Goal: Information Seeking & Learning: Learn about a topic

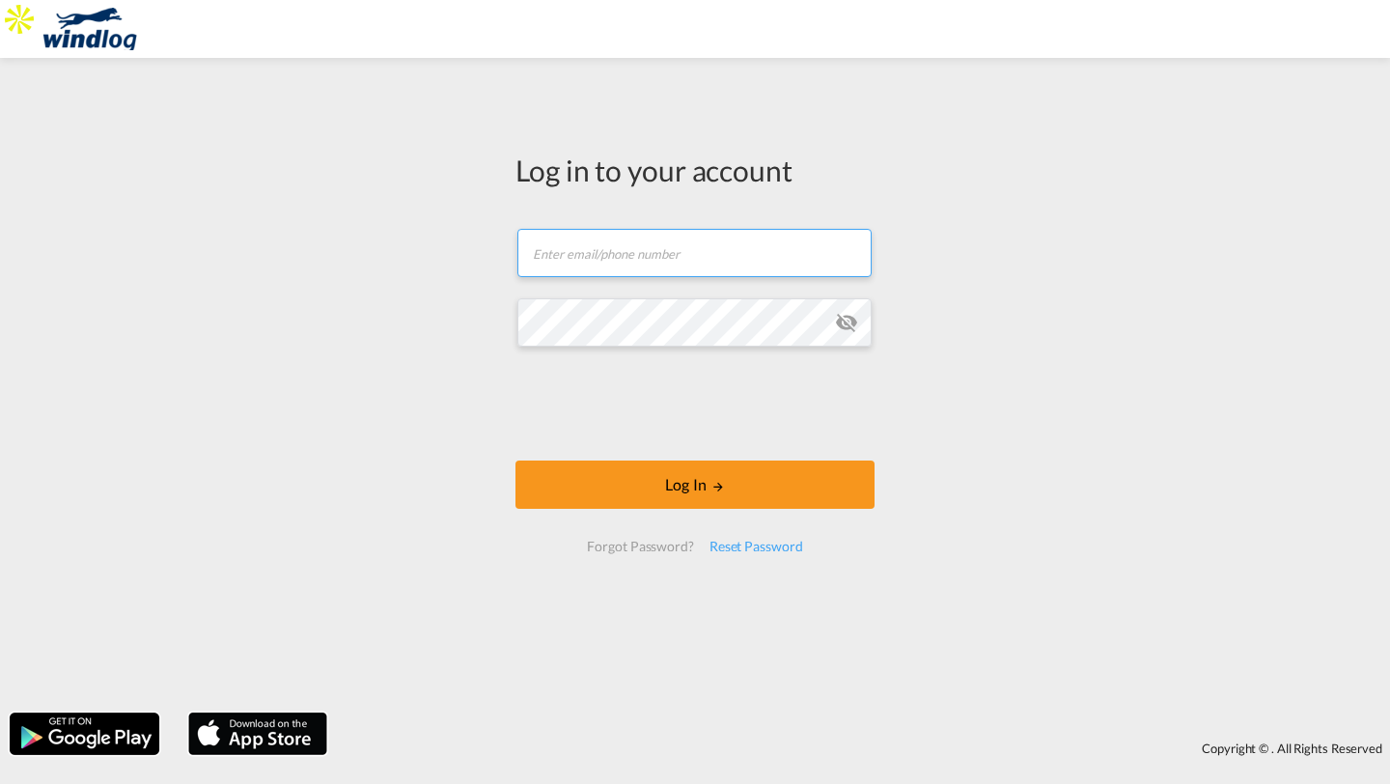
type input "[EMAIL_ADDRESS][DOMAIN_NAME]"
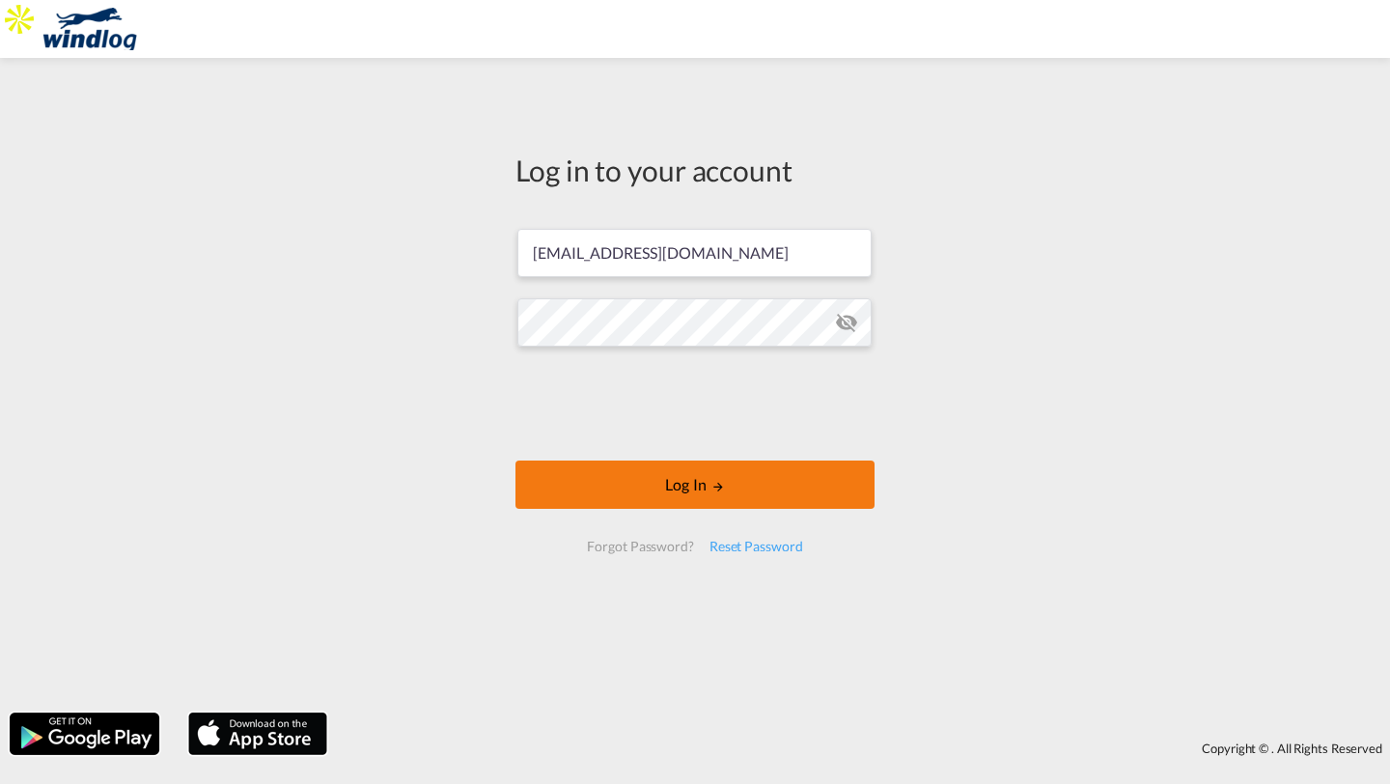
click at [670, 486] on button "Log In" at bounding box center [694, 484] width 359 height 48
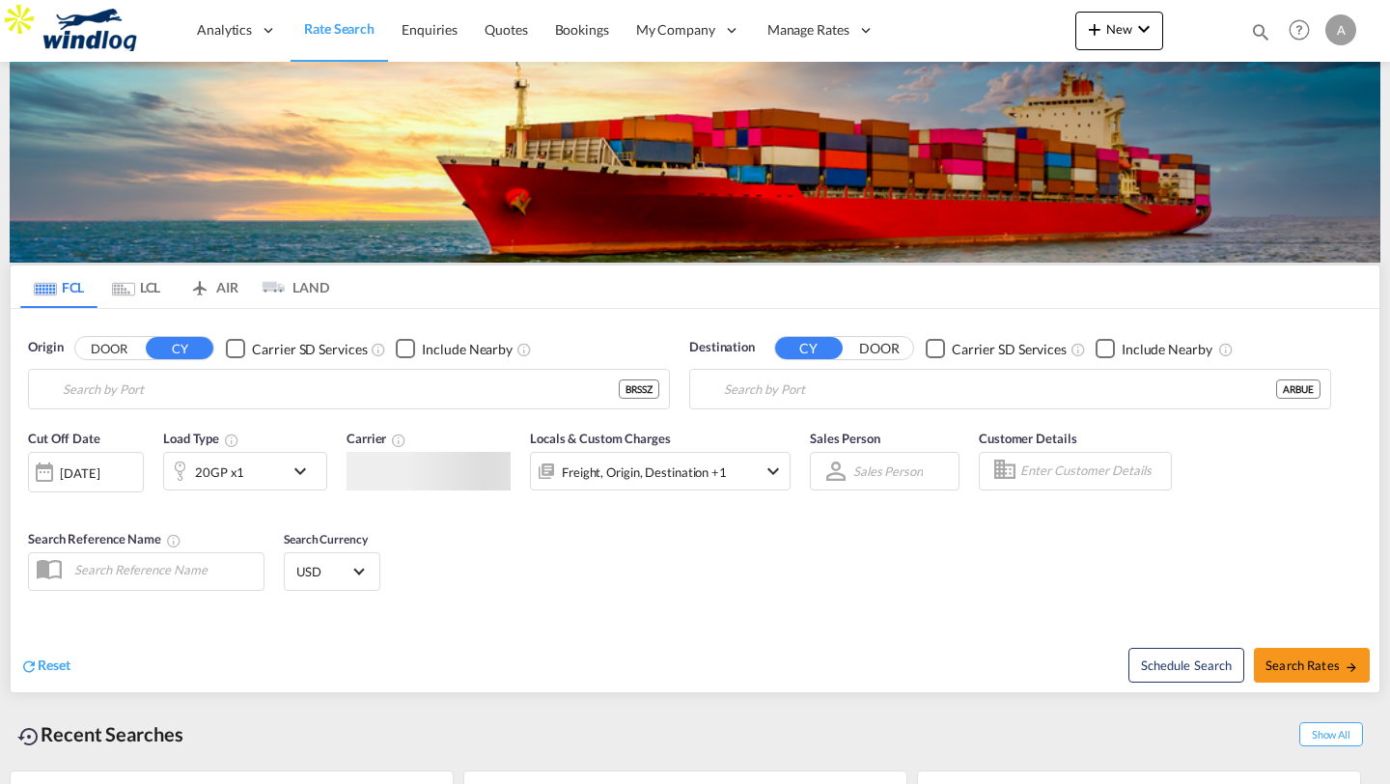
type input "[PERSON_NAME], BRSSZ"
type input "[GEOGRAPHIC_DATA], [GEOGRAPHIC_DATA]"
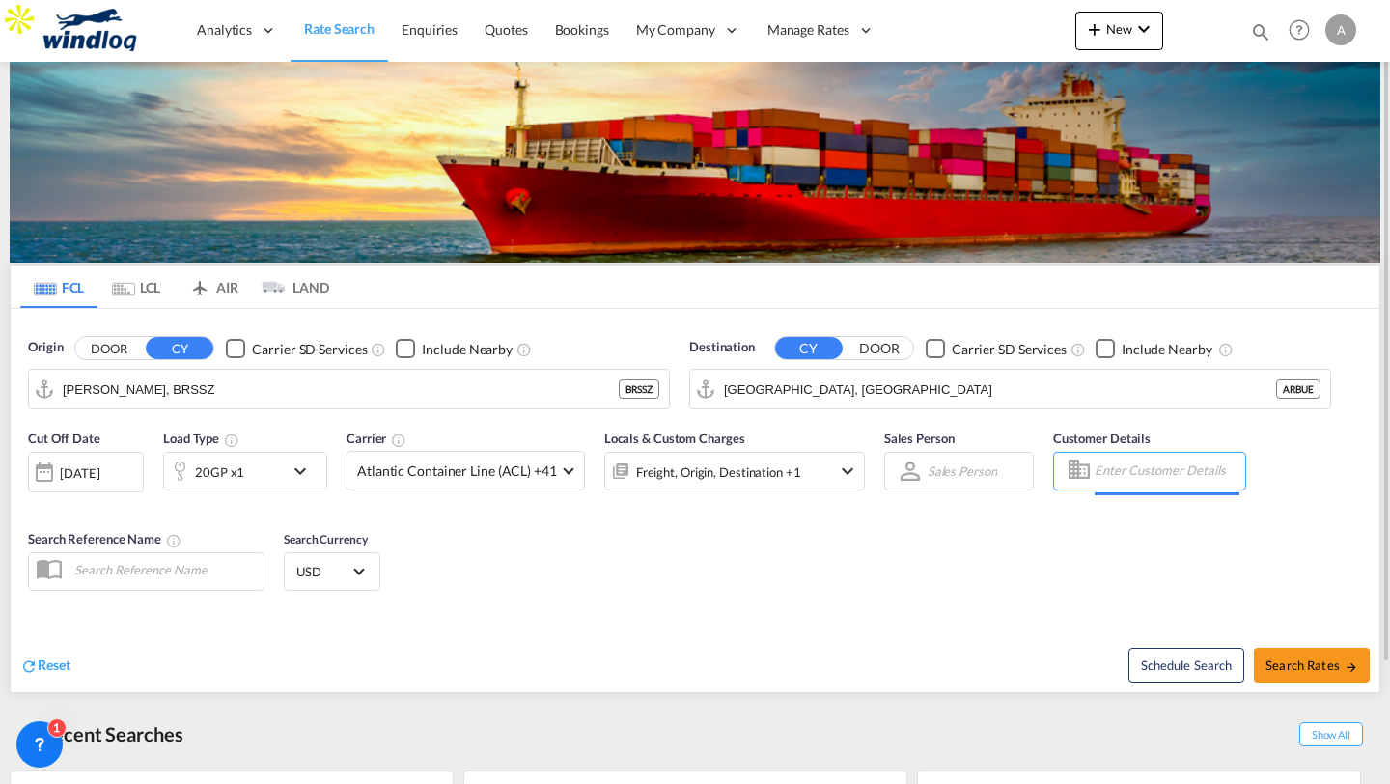
click at [1212, 468] on input "Enter Customer Details" at bounding box center [1166, 470] width 145 height 29
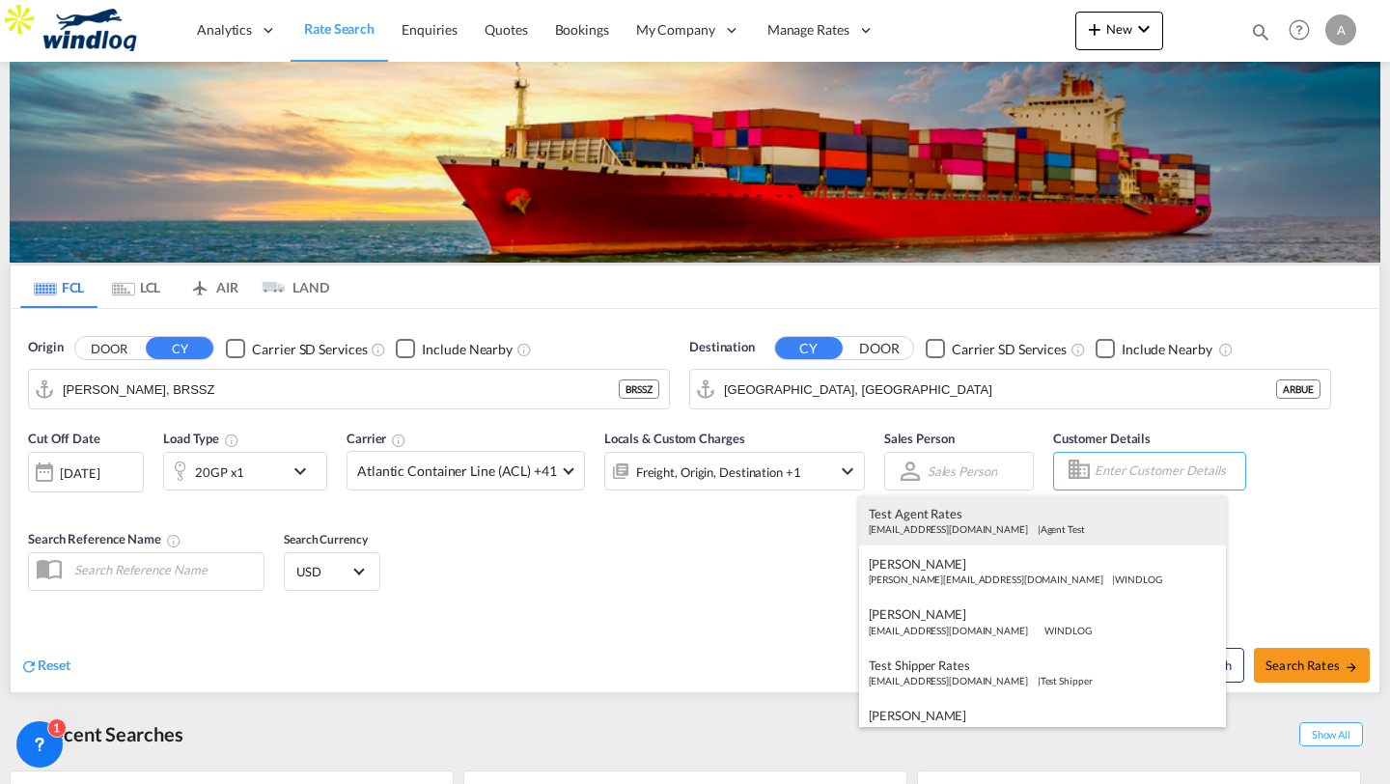
click at [1037, 526] on div "Test Agent Rates test1@agent.com | Agent Test" at bounding box center [1042, 520] width 367 height 50
type input "Agent Test, Test Agent Rates, [EMAIL_ADDRESS][DOMAIN_NAME]"
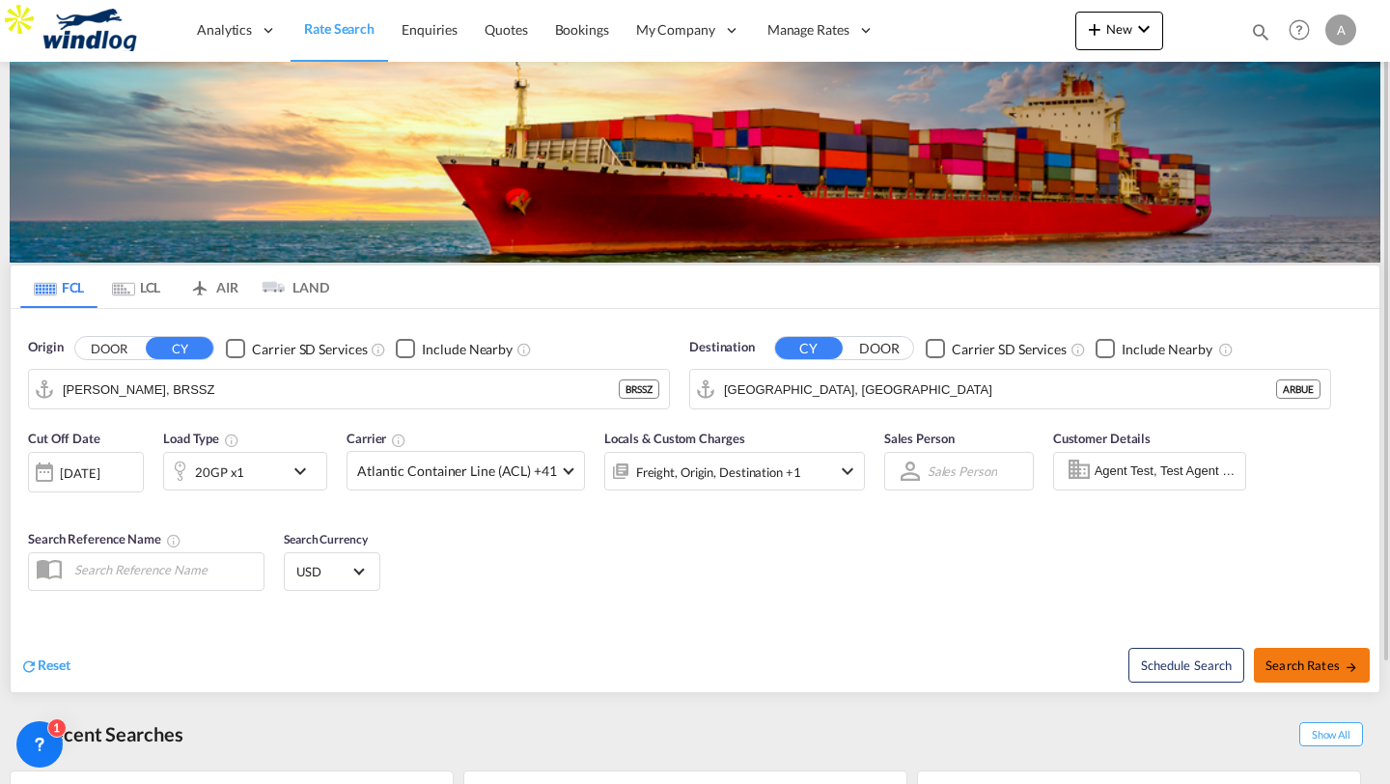
click at [1329, 657] on span "Search Rates" at bounding box center [1311, 664] width 93 height 15
type input "BRSSZ to ARBUE / [DATE]"
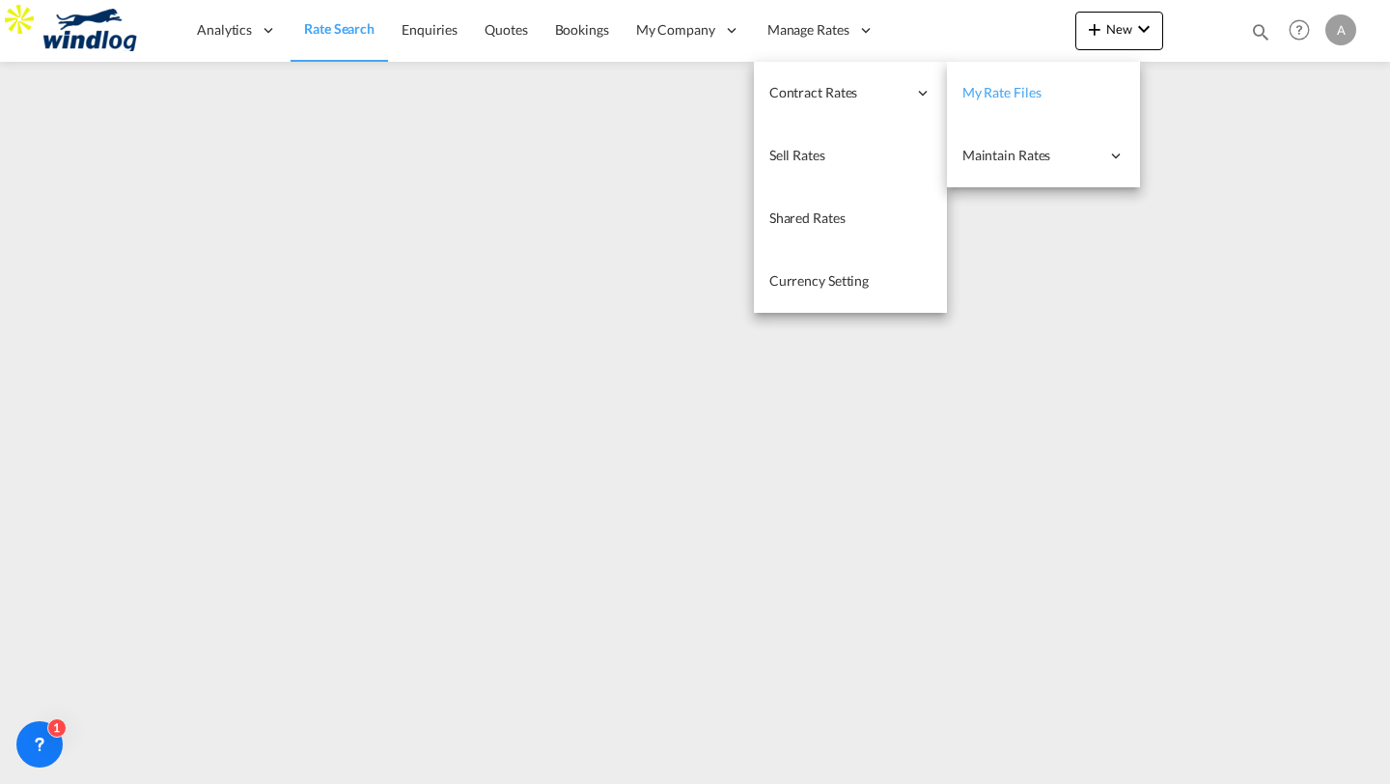
click at [976, 94] on span "My Rate Files" at bounding box center [1001, 92] width 79 height 16
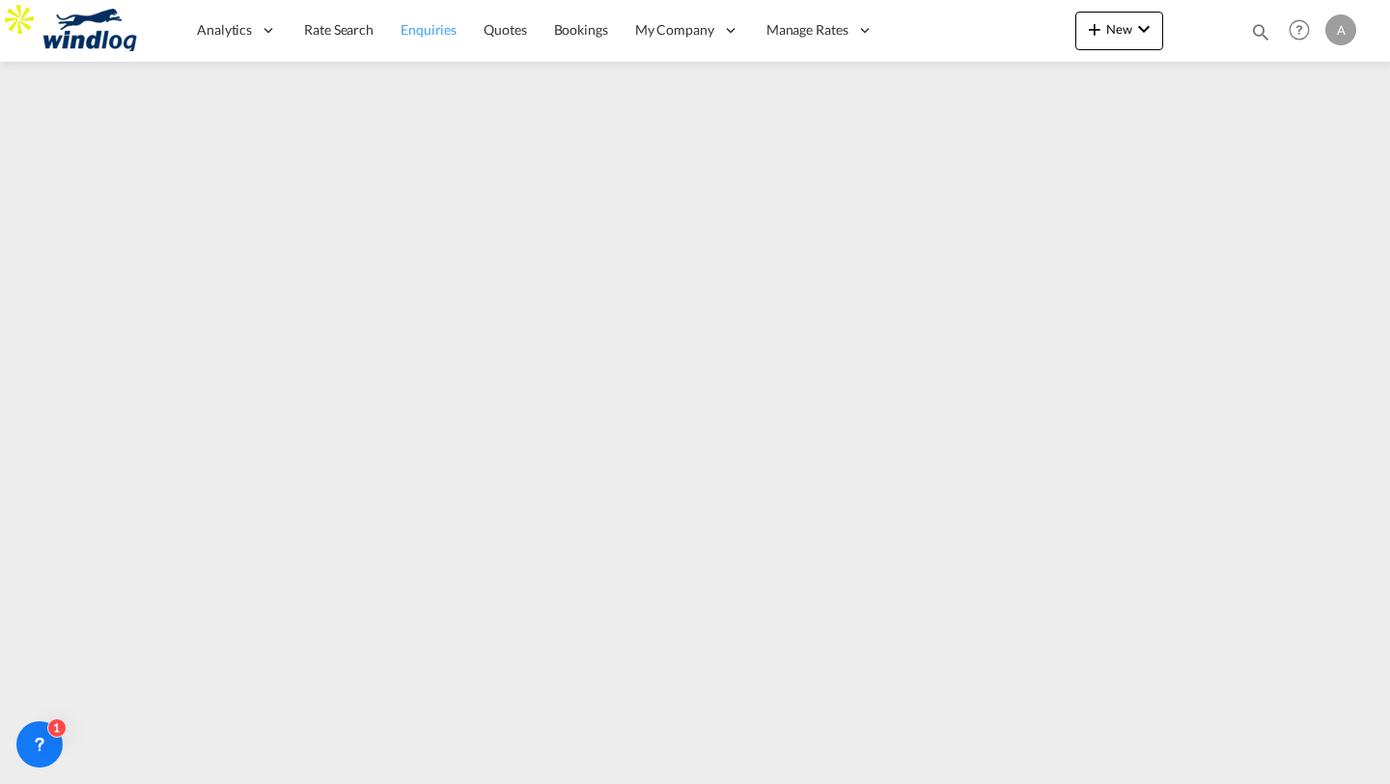
click at [410, 5] on link "Enquiries" at bounding box center [428, 30] width 83 height 63
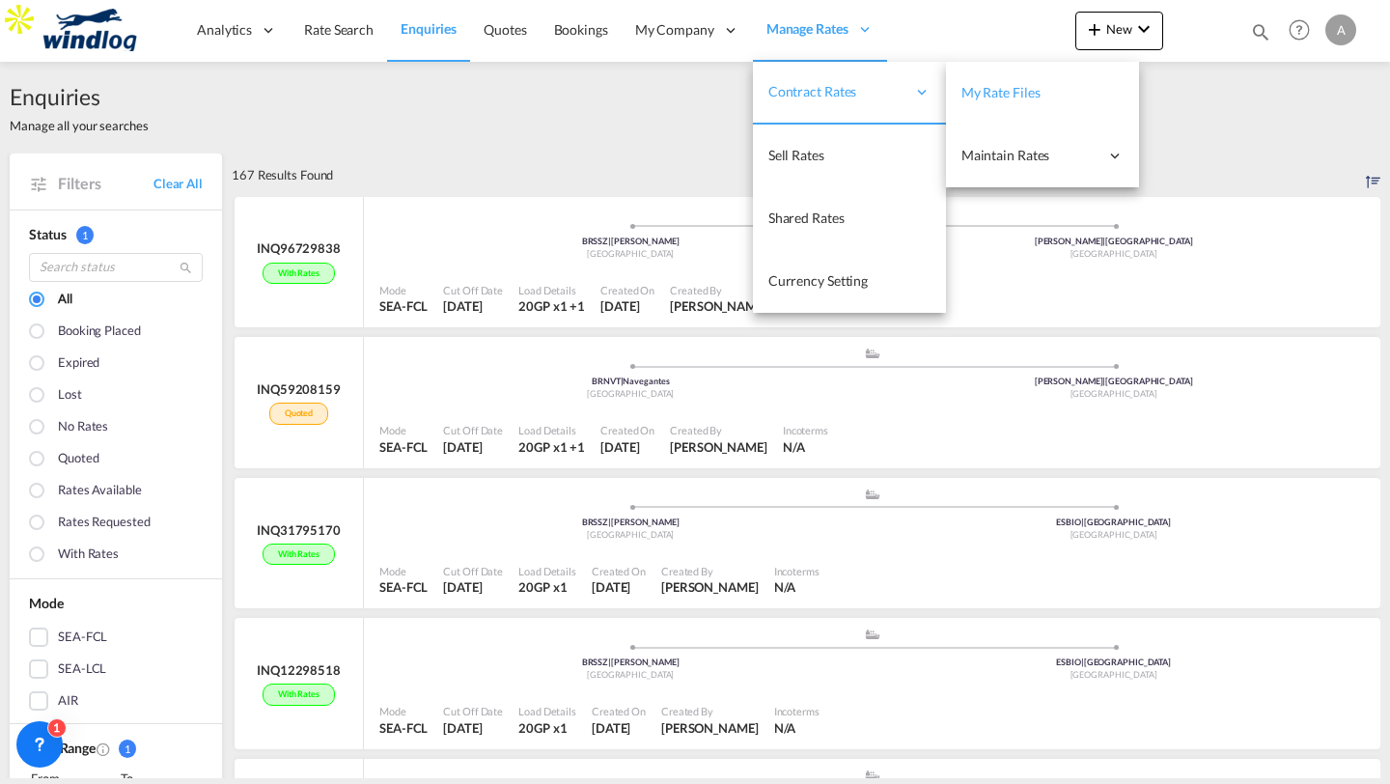
click at [1005, 114] on link "My Rate Files" at bounding box center [1042, 93] width 193 height 63
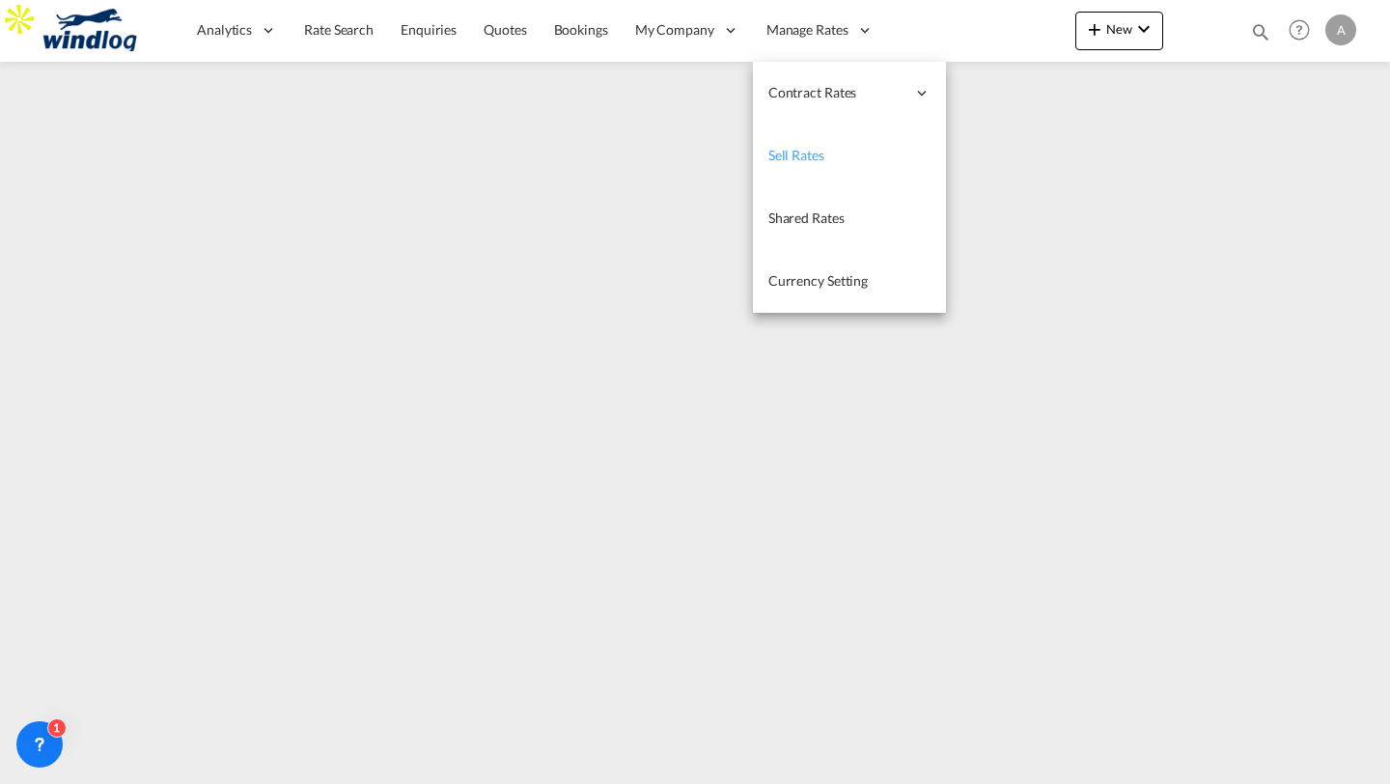
click at [788, 144] on link "Sell Rates" at bounding box center [849, 155] width 193 height 63
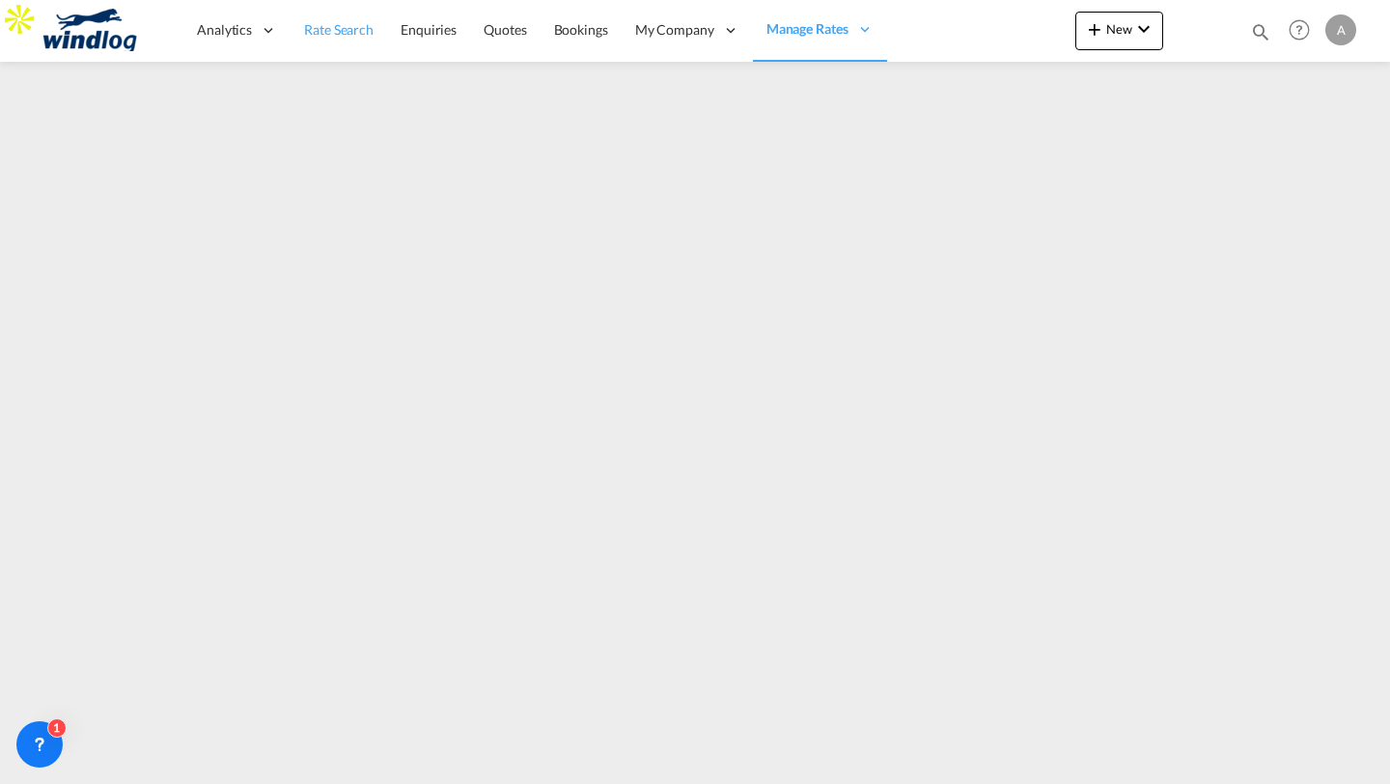
click at [344, 45] on link "Rate Search" at bounding box center [338, 30] width 97 height 63
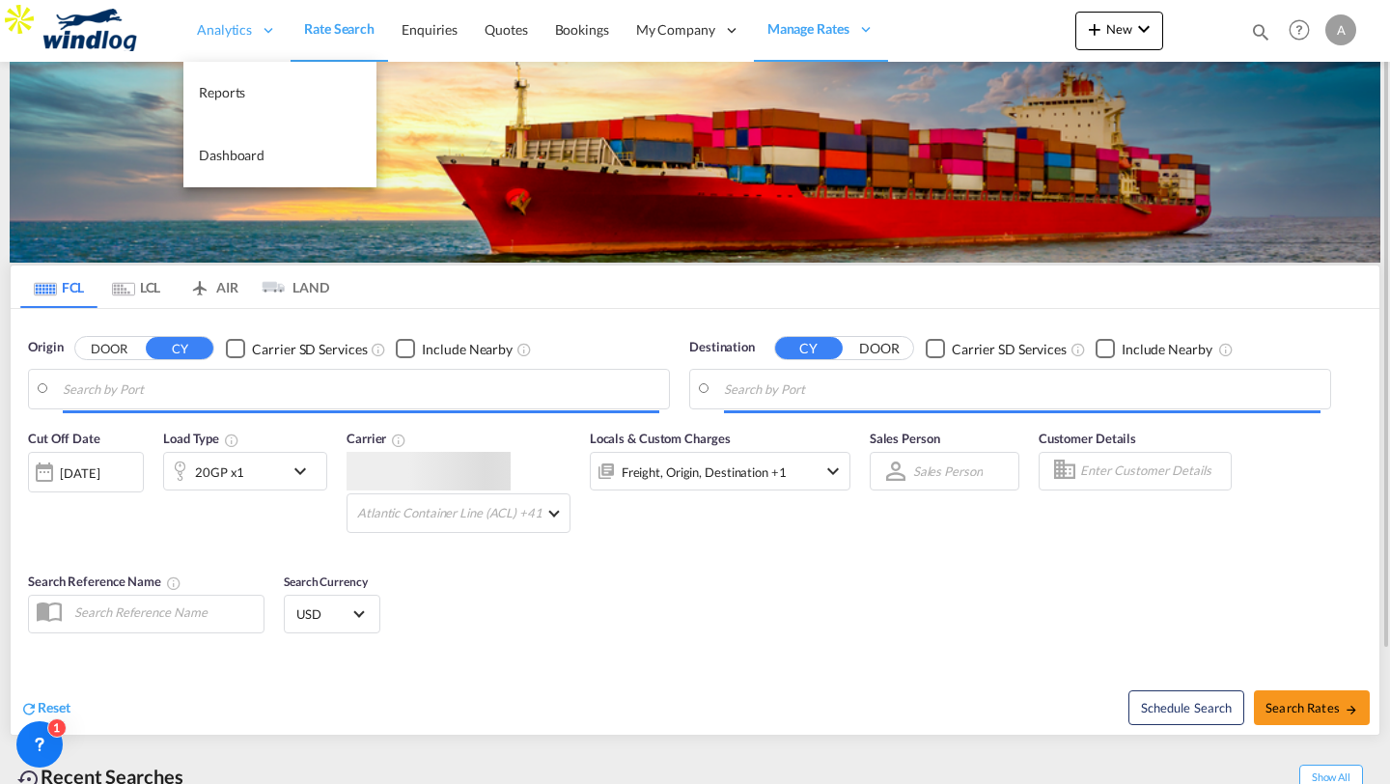
type input "[PERSON_NAME], BRSSZ"
type input "[GEOGRAPHIC_DATA], [GEOGRAPHIC_DATA]"
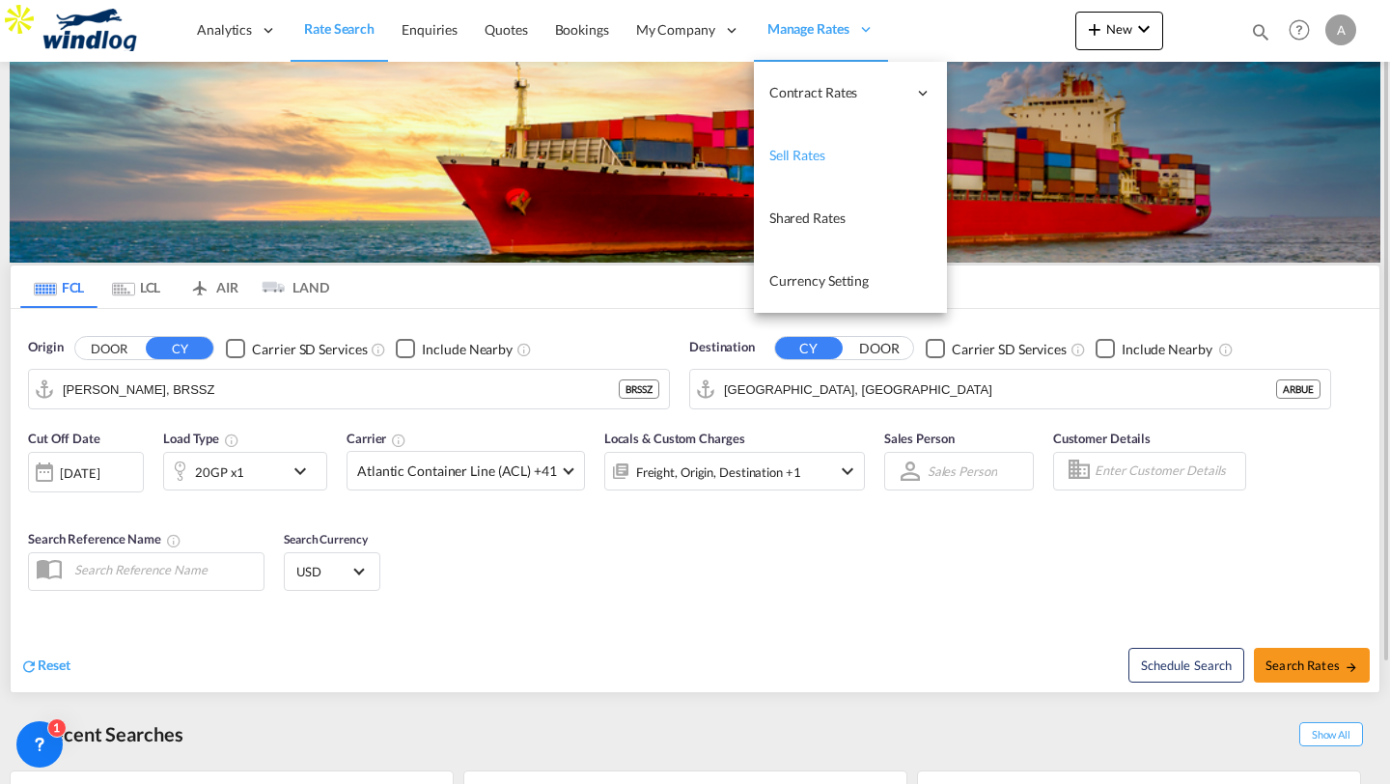
click at [789, 143] on link "Sell Rates" at bounding box center [850, 155] width 193 height 63
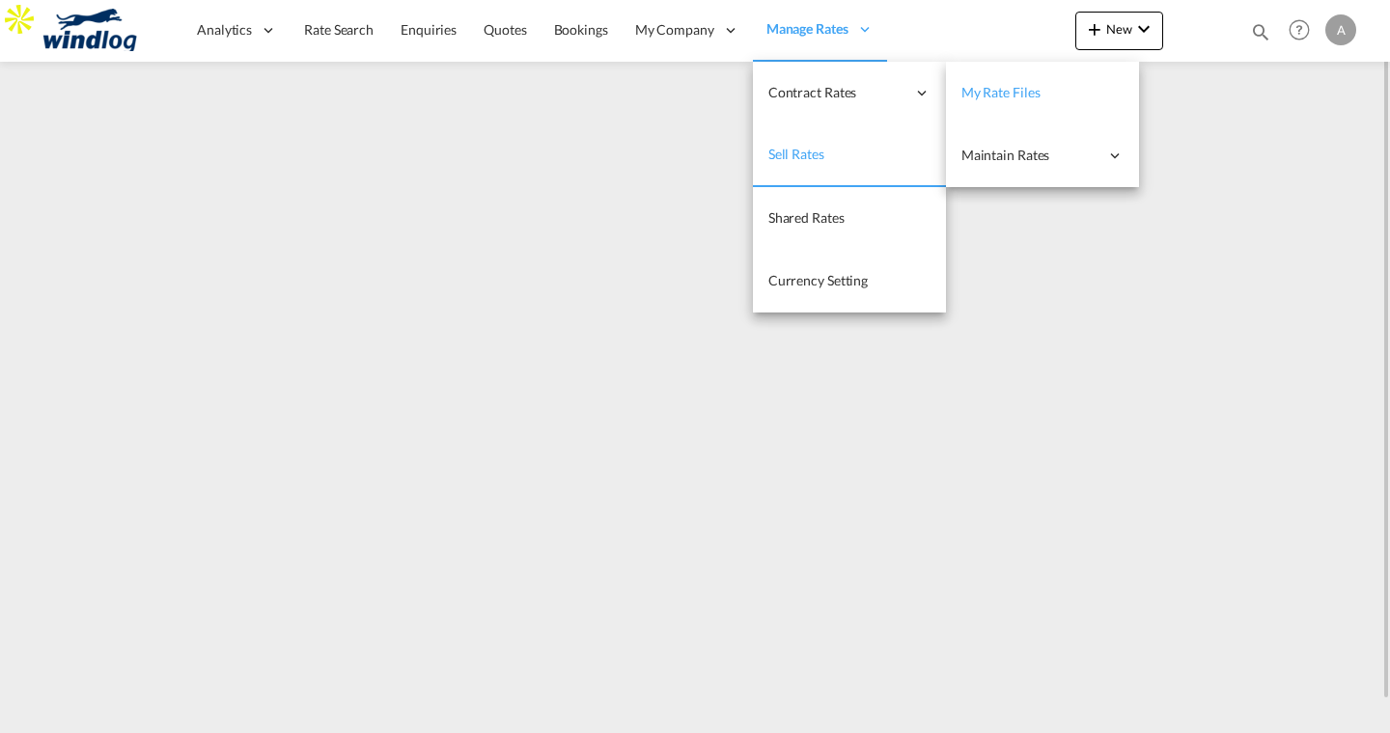
click at [983, 89] on span "My Rate Files" at bounding box center [1000, 92] width 79 height 16
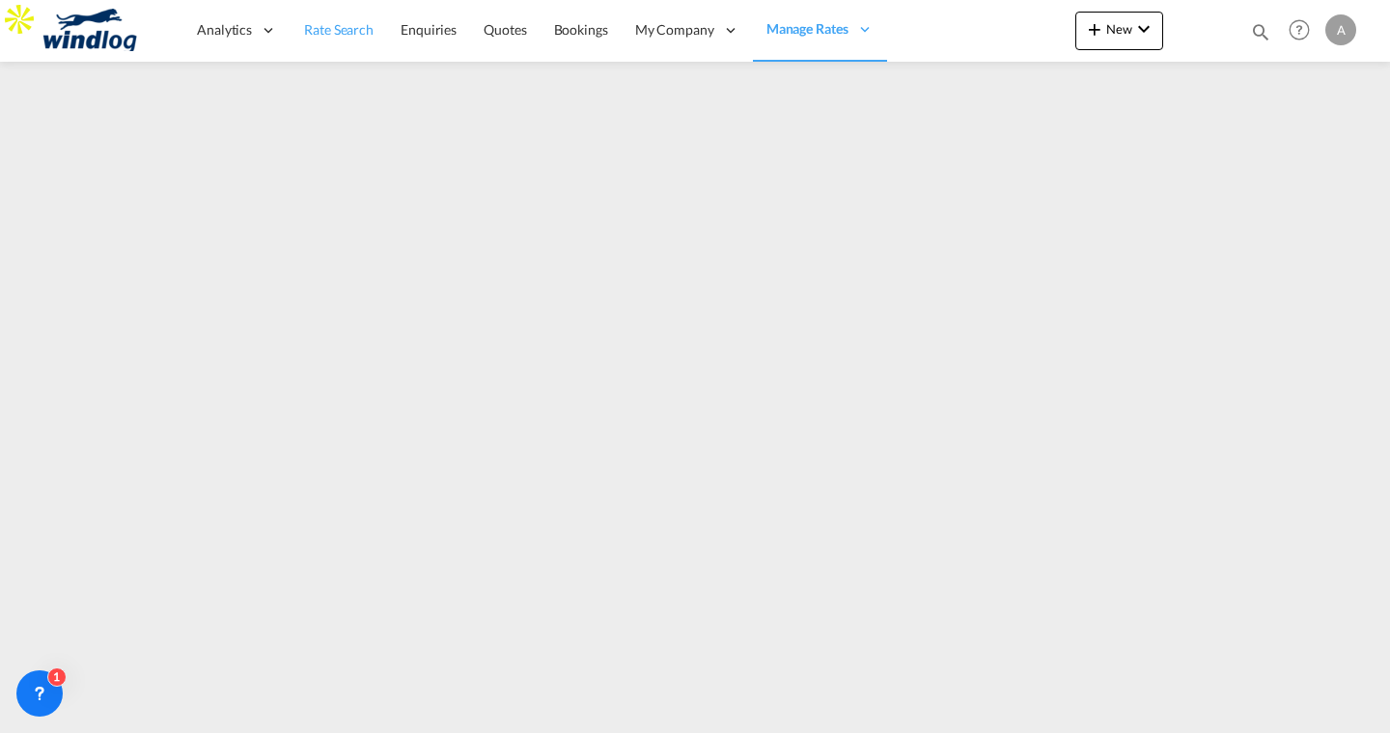
click at [324, 44] on link "Rate Search" at bounding box center [338, 30] width 97 height 63
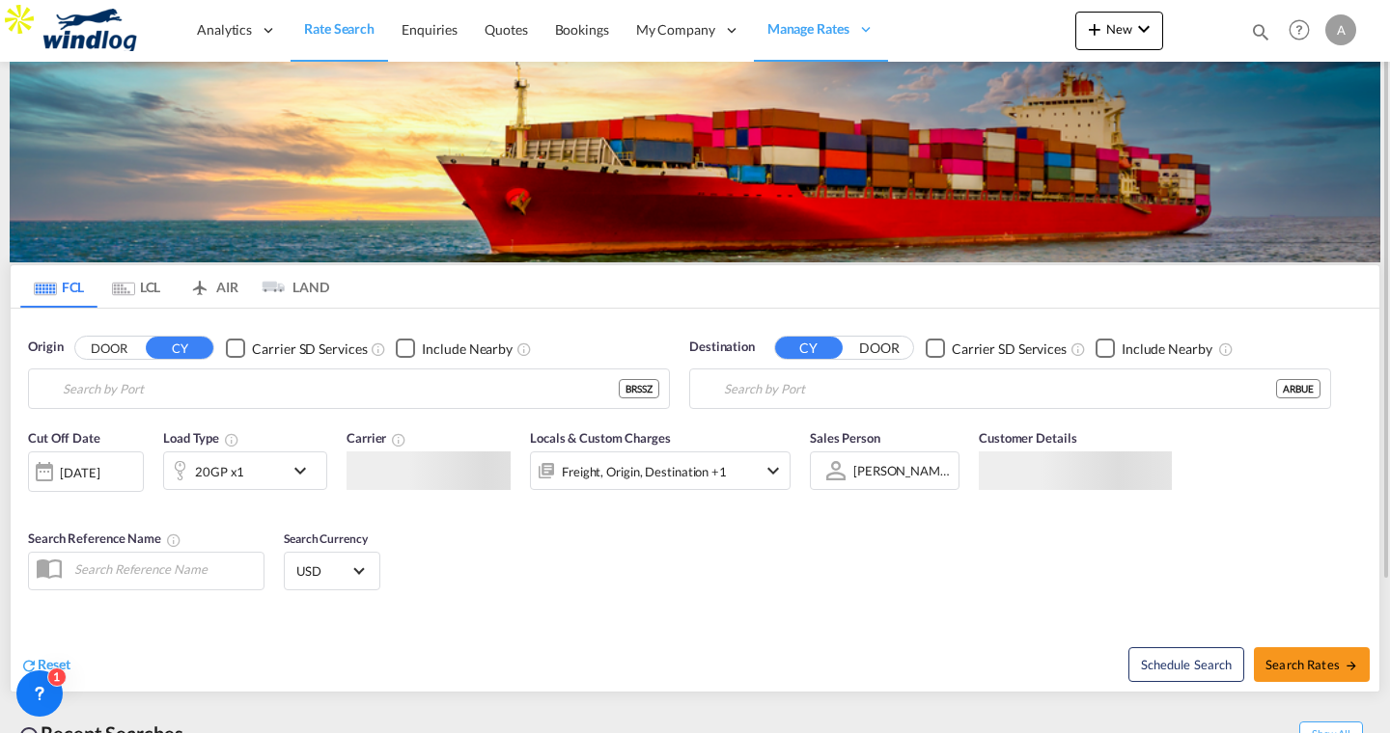
type input "[PERSON_NAME], BRSSZ"
type input "[GEOGRAPHIC_DATA], [GEOGRAPHIC_DATA]"
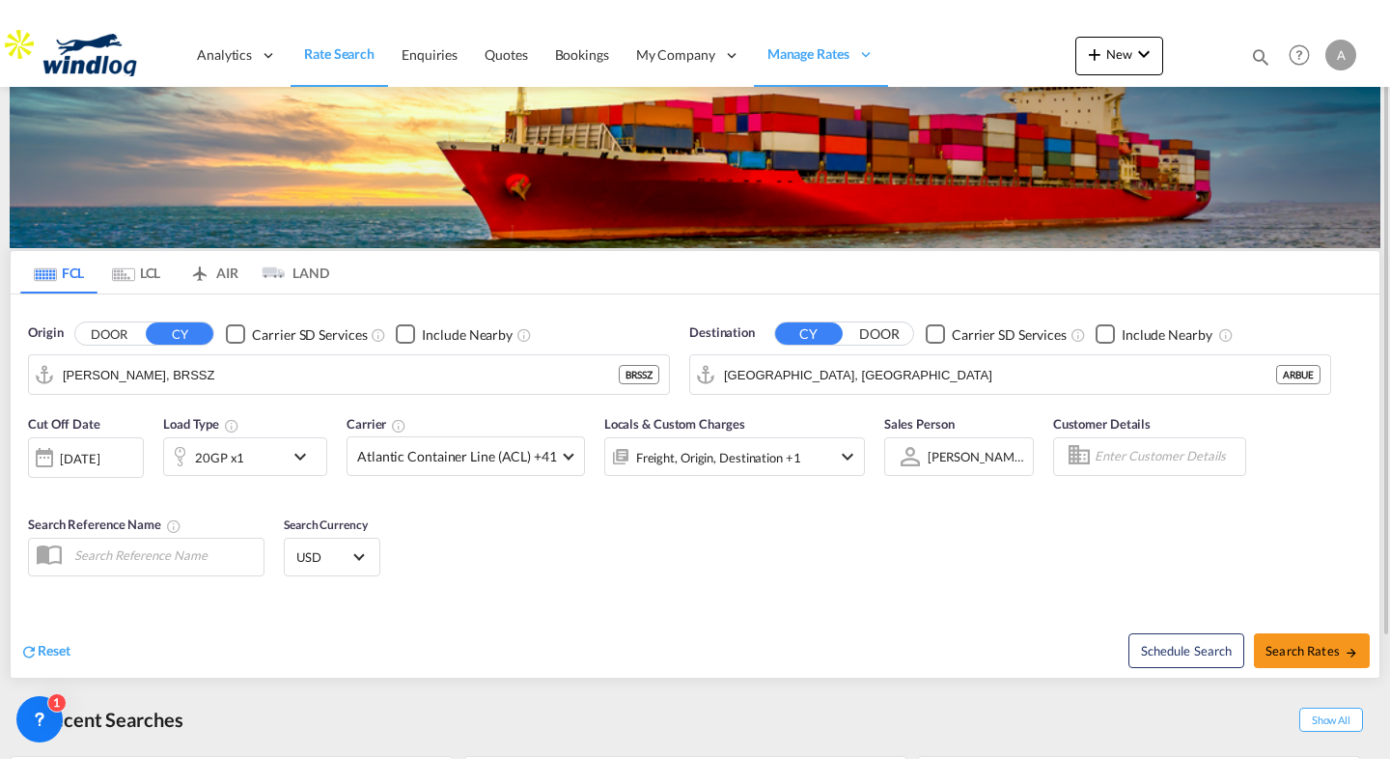
scroll to position [44, 0]
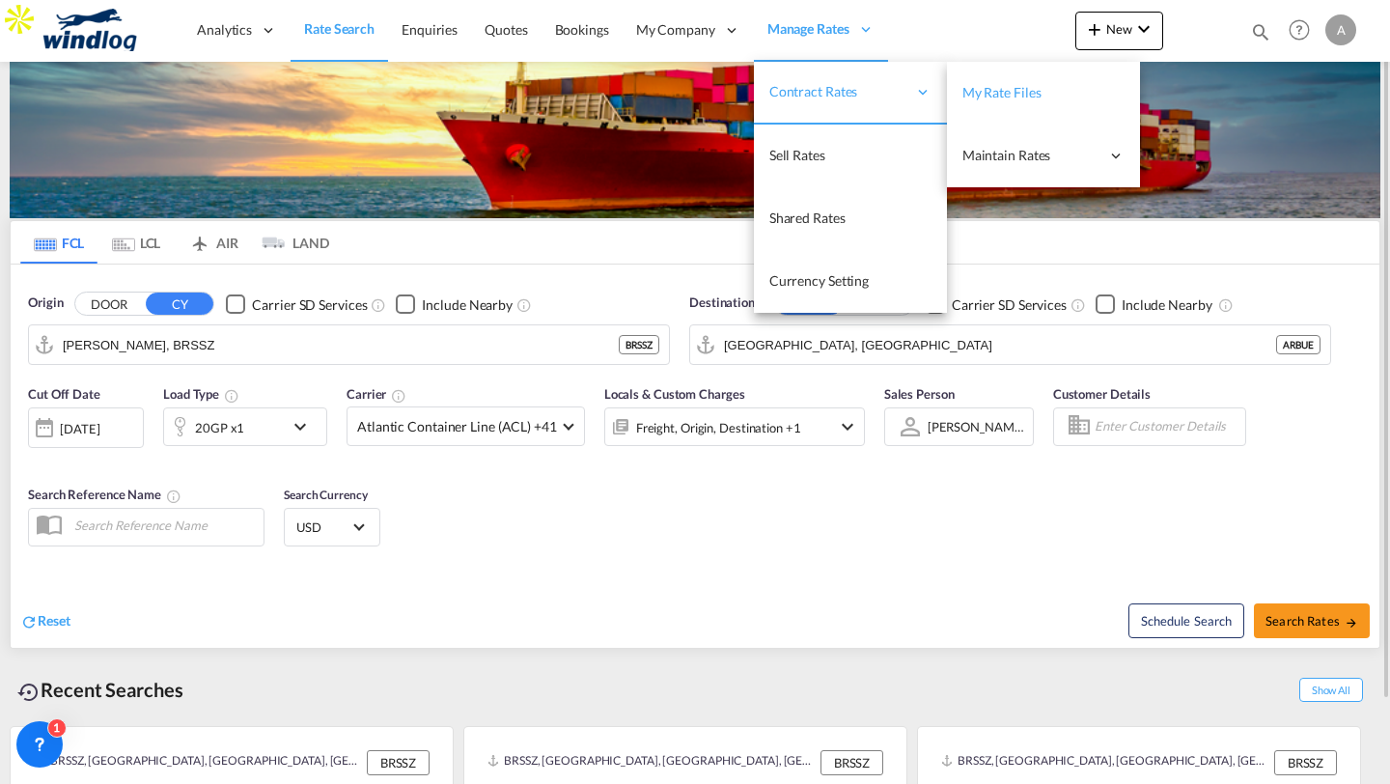
click at [962, 97] on span "My Rate Files" at bounding box center [1001, 92] width 79 height 16
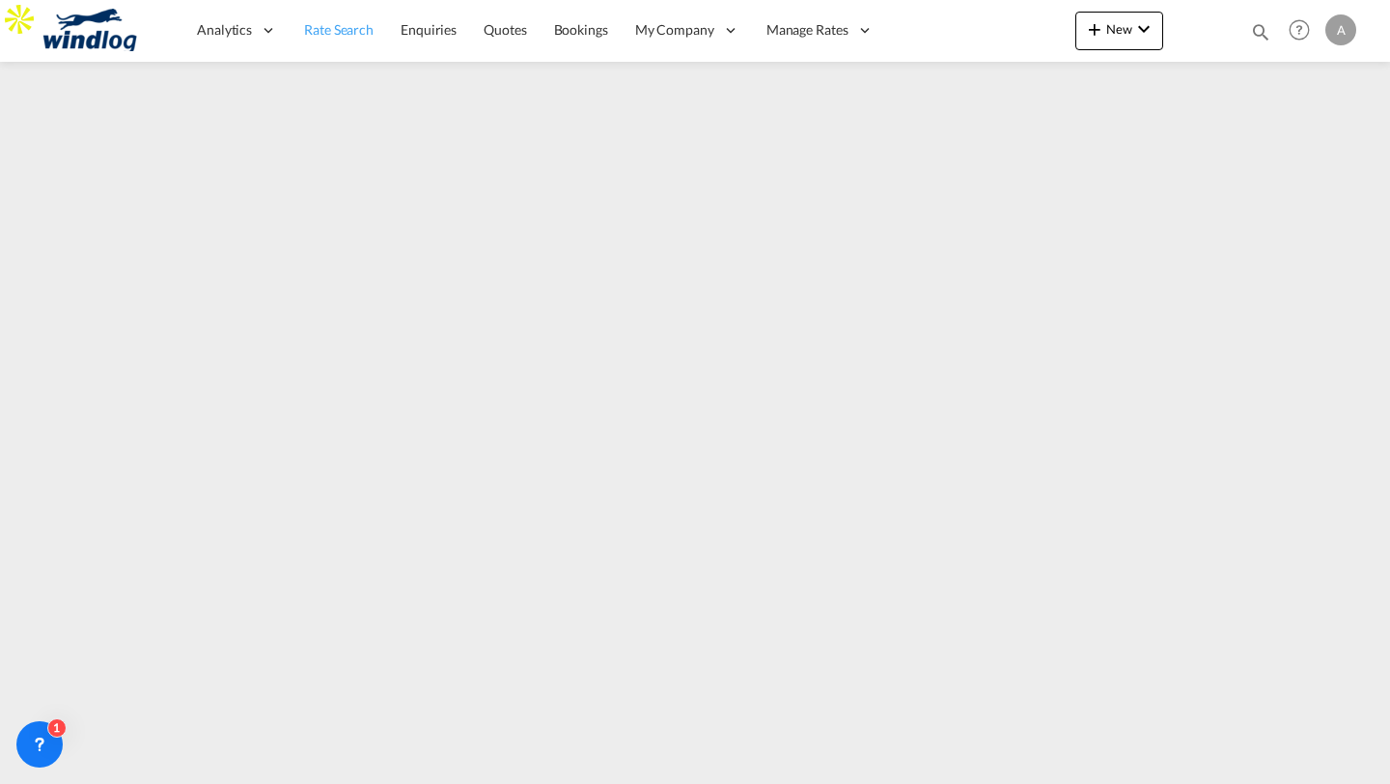
click at [319, 26] on span "Rate Search" at bounding box center [338, 29] width 69 height 16
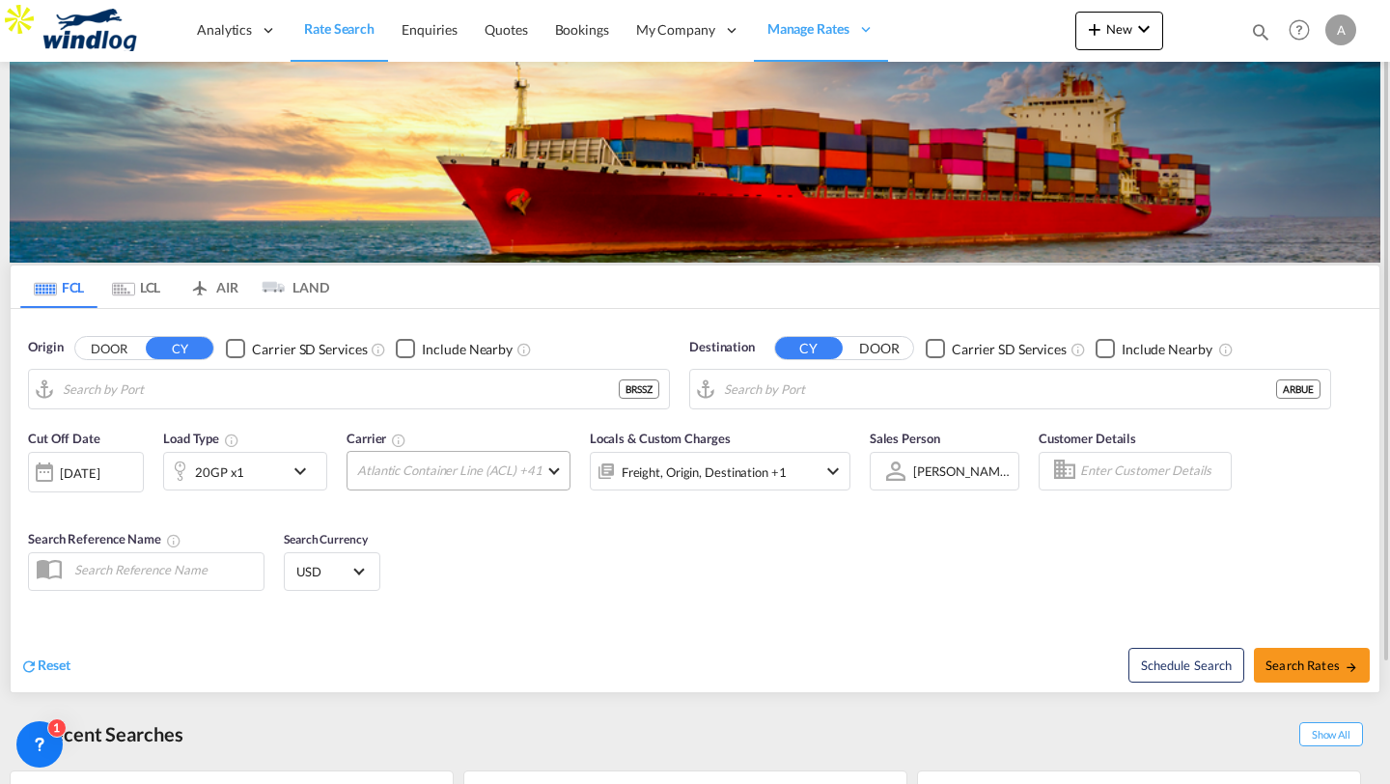
type input "[PERSON_NAME], BRSSZ"
type input "[GEOGRAPHIC_DATA], [GEOGRAPHIC_DATA]"
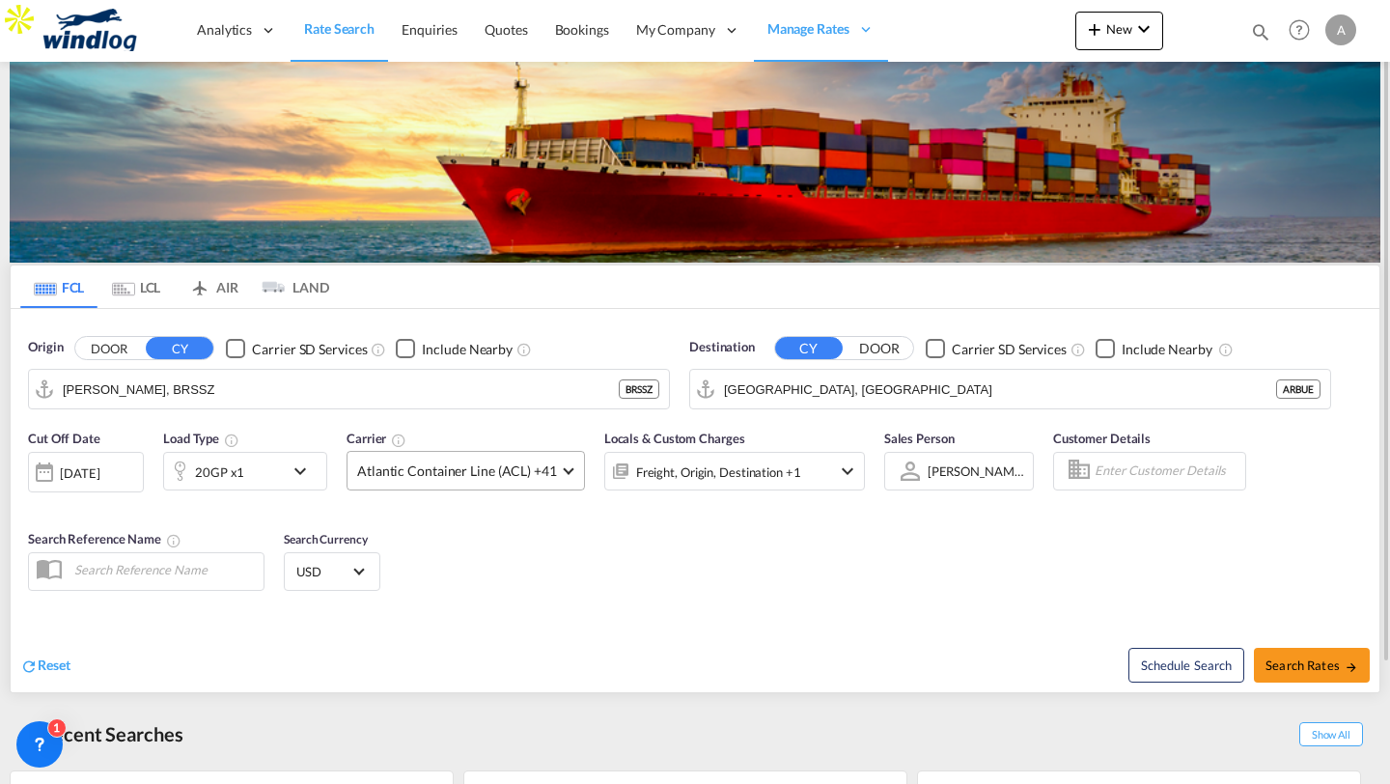
click at [397, 468] on span "Atlantic Container Line (ACL) +41" at bounding box center [457, 470] width 200 height 19
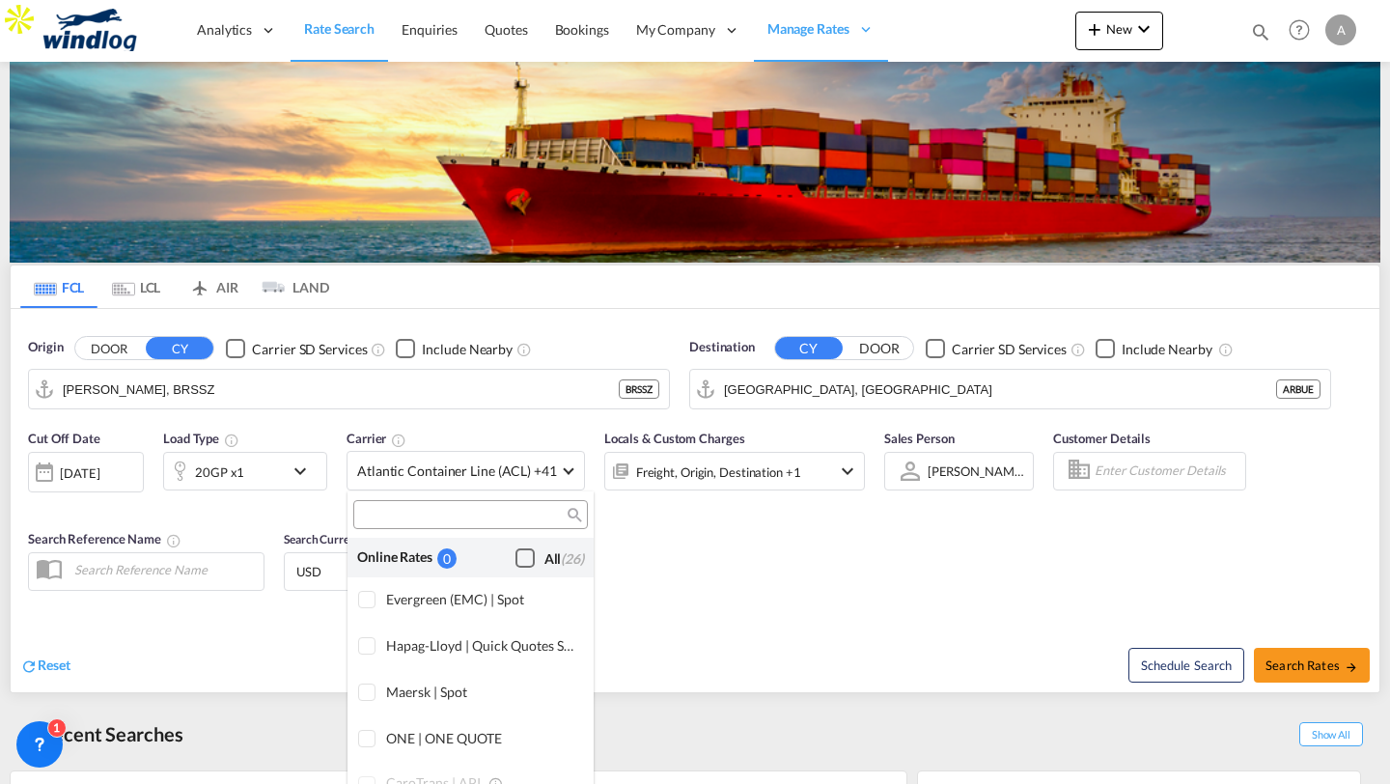
click at [518, 560] on div "Checkbox No Ink" at bounding box center [524, 557] width 19 height 19
click at [649, 588] on md-backdrop at bounding box center [695, 392] width 1390 height 784
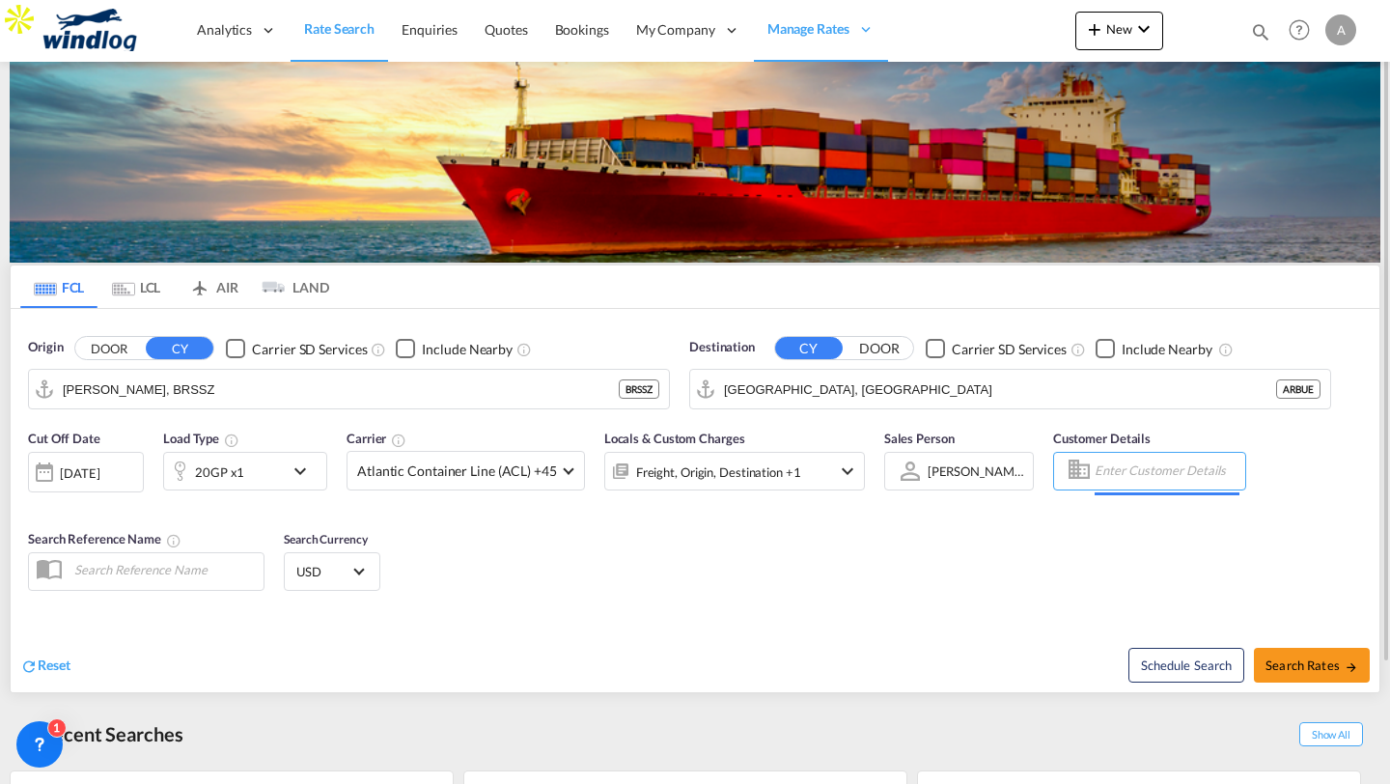
click at [1094, 472] on input "Enter Customer Details" at bounding box center [1166, 470] width 145 height 29
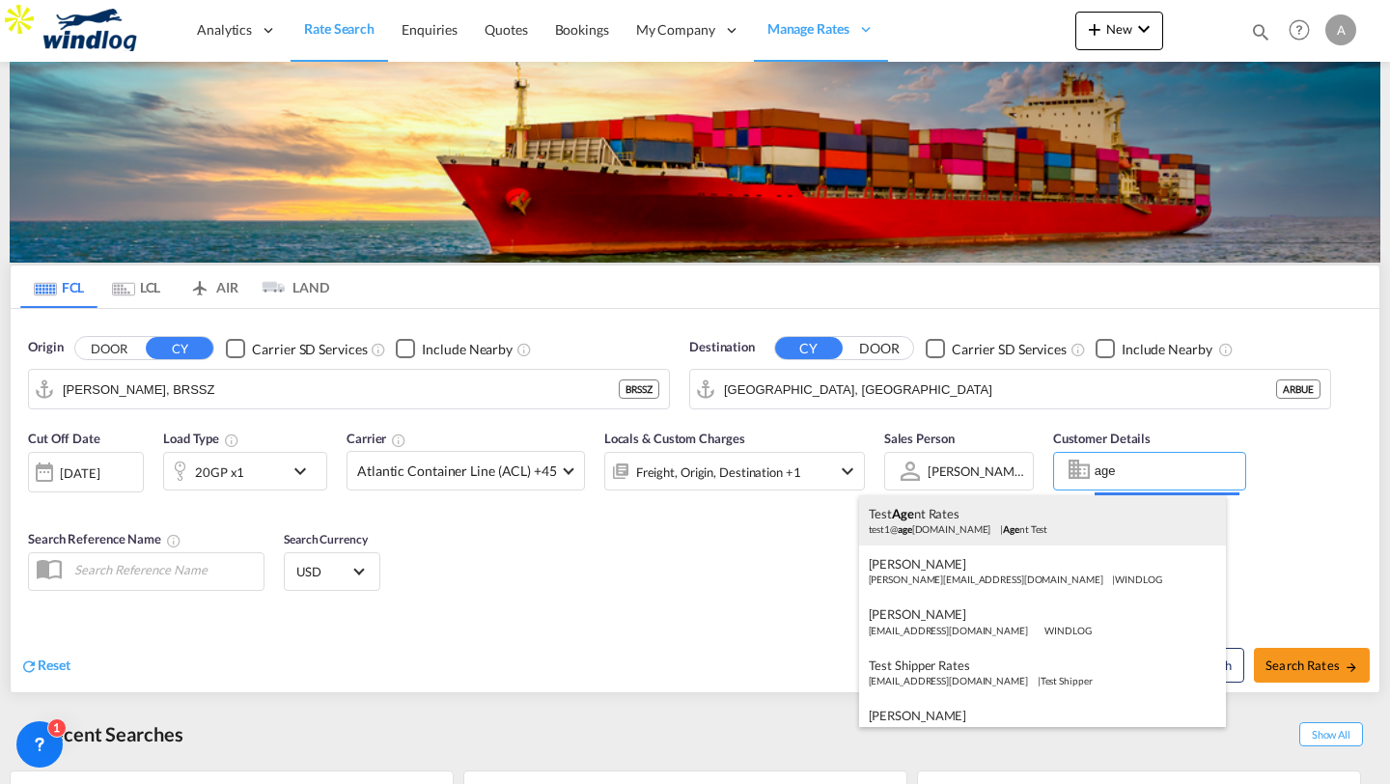
click at [1074, 503] on div "Test Age nt Rates test1@ age [DOMAIN_NAME] | Age nt Test" at bounding box center [1042, 520] width 367 height 50
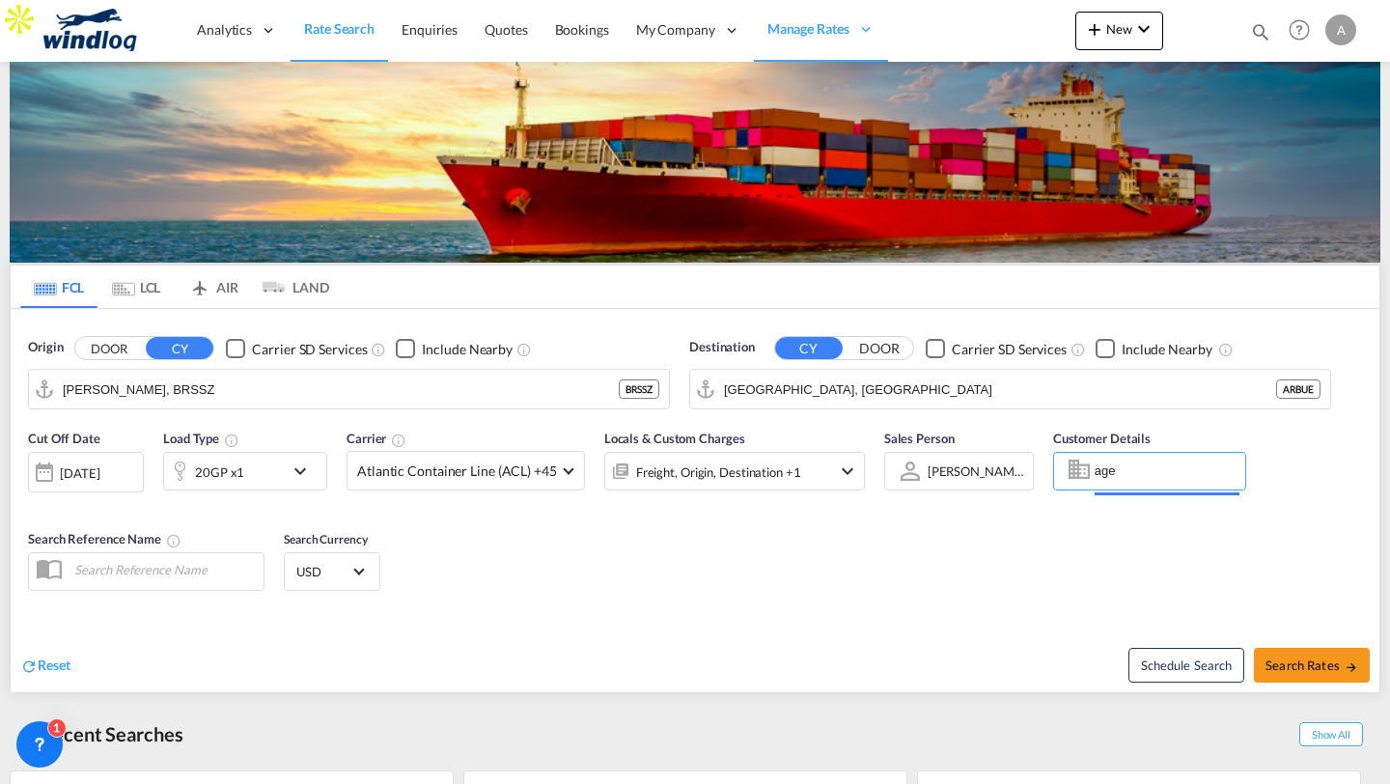
type input "Agent Test, Test Agent Rates, [EMAIL_ADDRESS][DOMAIN_NAME]"
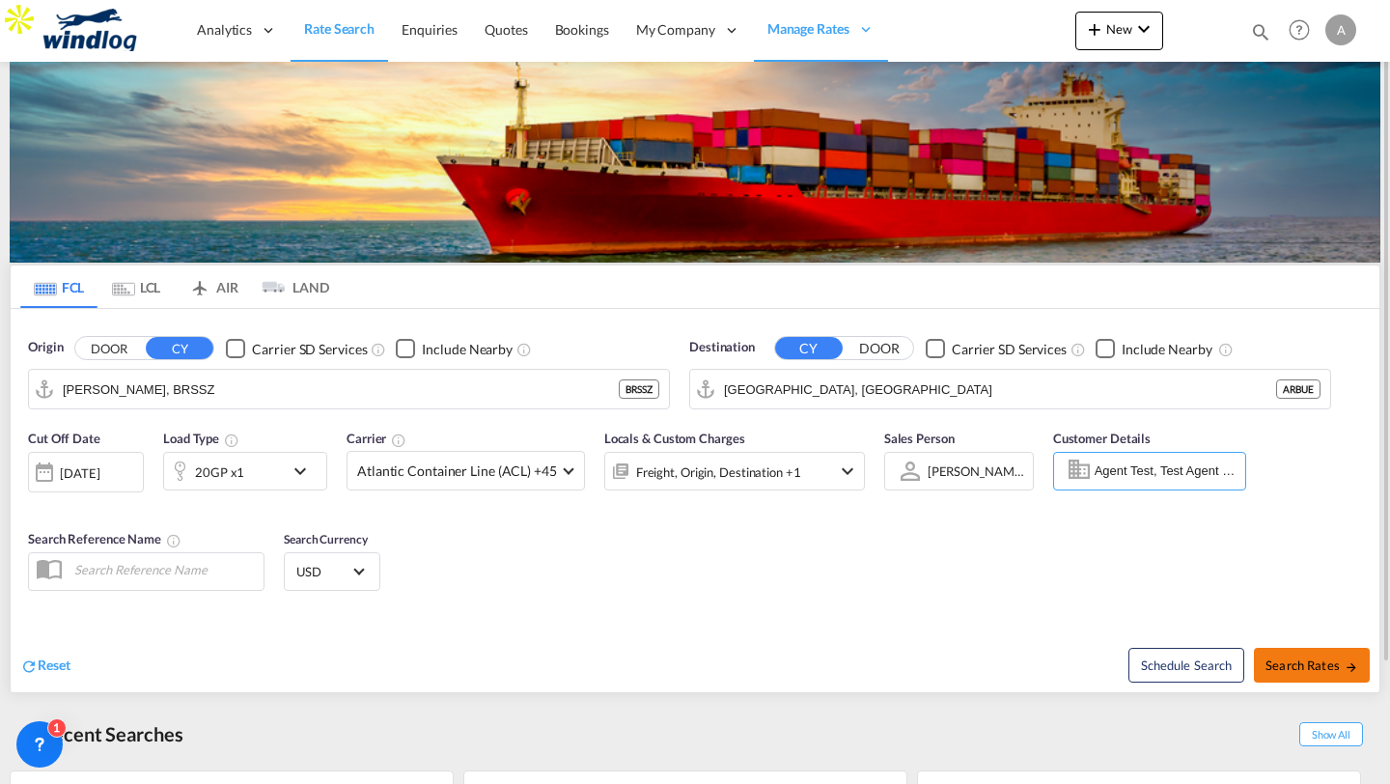
click at [1292, 663] on span "Search Rates" at bounding box center [1311, 664] width 93 height 15
type input "BRSSZ to ARBUE / [DATE]"
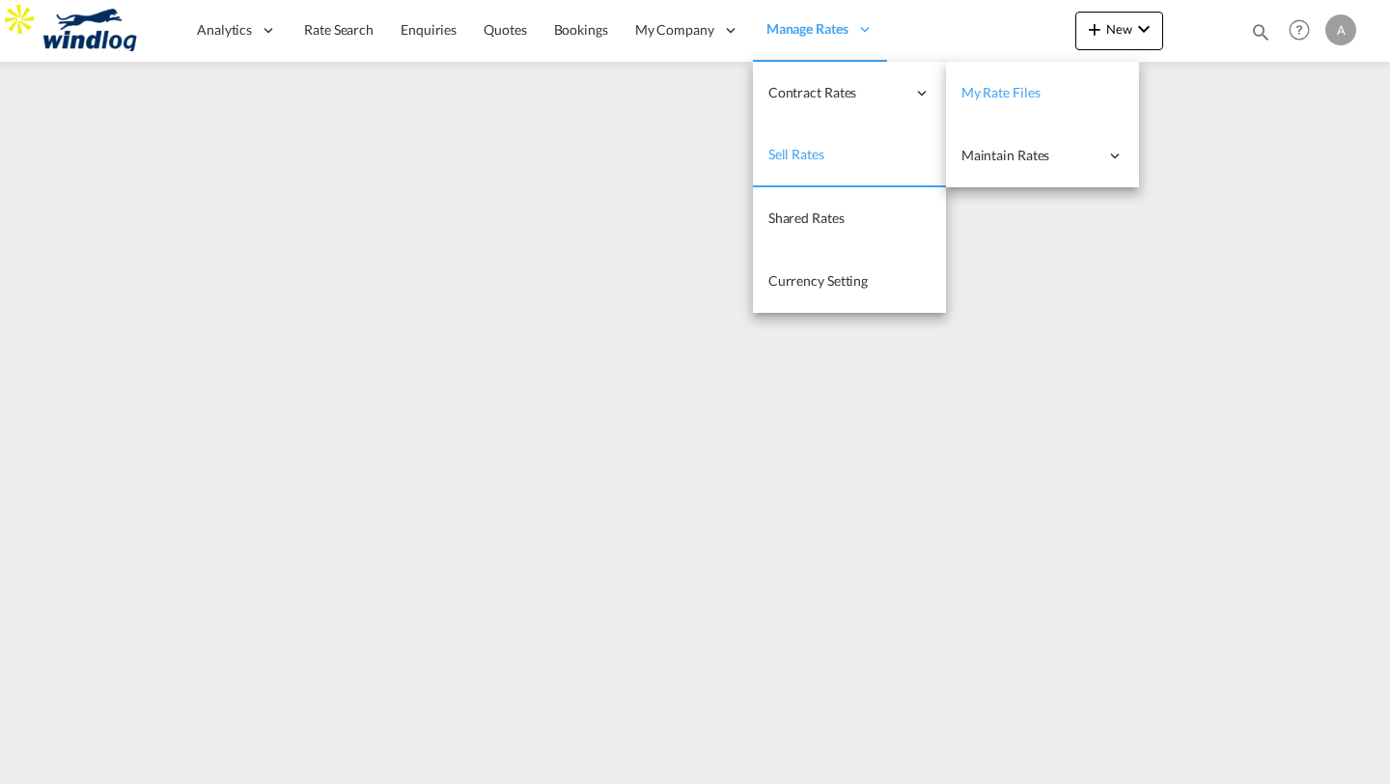
click at [1025, 99] on span "My Rate Files" at bounding box center [1000, 92] width 79 height 16
